Goal: Find specific page/section: Find specific page/section

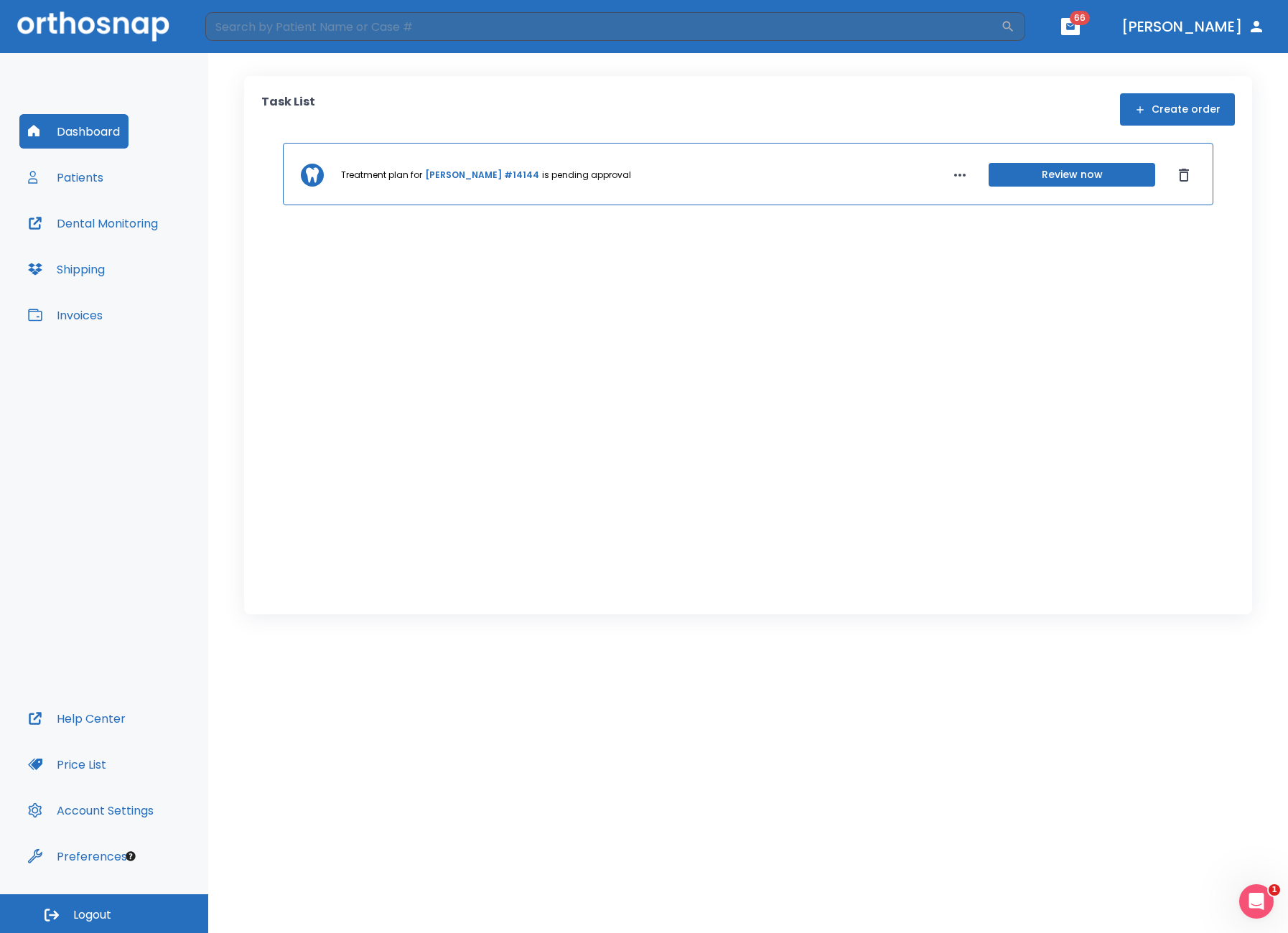
click at [76, 181] on button "Patients" at bounding box center [65, 177] width 93 height 35
